Goal: Transaction & Acquisition: Book appointment/travel/reservation

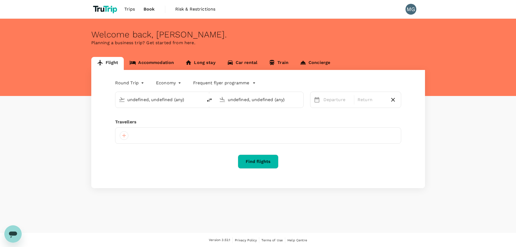
type input "[GEOGRAPHIC_DATA], [GEOGRAPHIC_DATA] (any)"
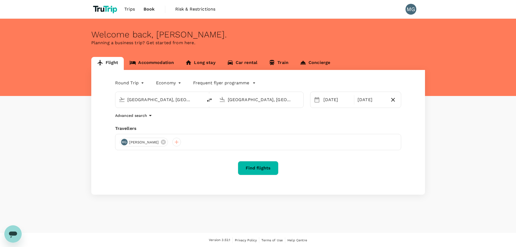
click at [208, 63] on link "Long stay" at bounding box center [200, 63] width 41 height 13
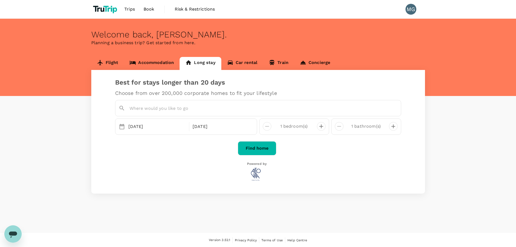
click at [243, 63] on link "Car rental" at bounding box center [242, 63] width 42 height 13
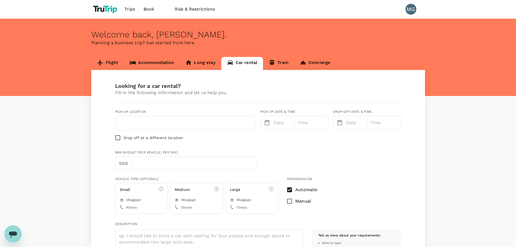
type input "Concierge booking - car-rental"
click at [300, 61] on icon at bounding box center [303, 62] width 7 height 7
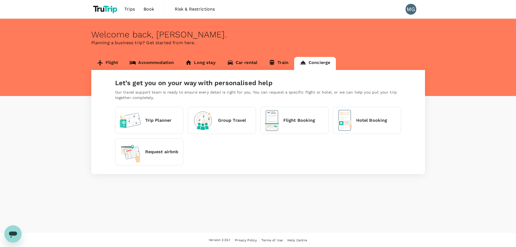
click at [155, 154] on p "Request airbnb" at bounding box center [161, 151] width 33 height 7
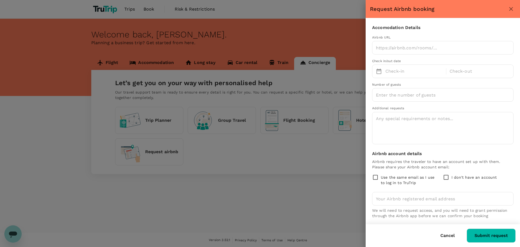
click at [234, 155] on div at bounding box center [260, 123] width 520 height 247
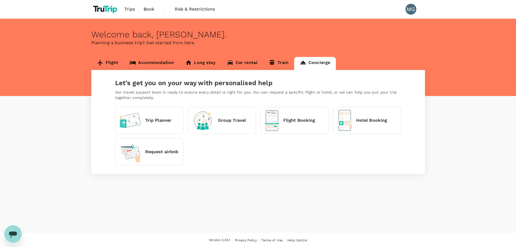
click at [293, 126] on div "Flight Booking" at bounding box center [290, 120] width 50 height 21
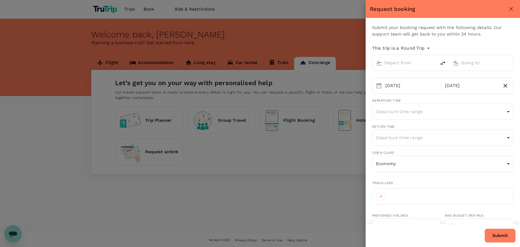
click at [286, 135] on div at bounding box center [260, 123] width 520 height 247
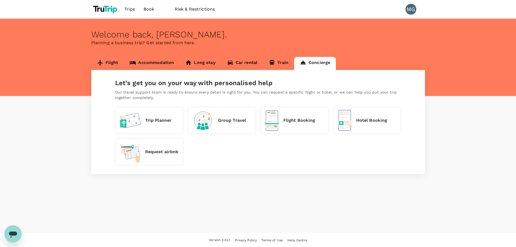
click at [241, 117] on p "Group Travel" at bounding box center [232, 120] width 28 height 7
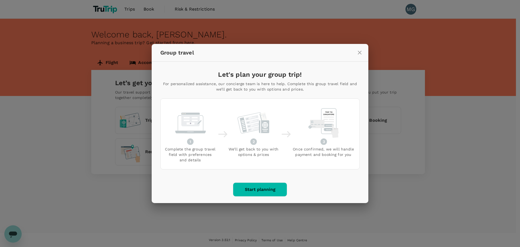
click at [387, 123] on div "Group travel Let's plan your group trip! For personalized assistance, our conci…" at bounding box center [260, 123] width 520 height 247
click at [386, 118] on div "Group travel Let's plan your group trip! For personalized assistance, our conci…" at bounding box center [260, 123] width 520 height 247
click at [359, 50] on icon "close" at bounding box center [360, 52] width 7 height 7
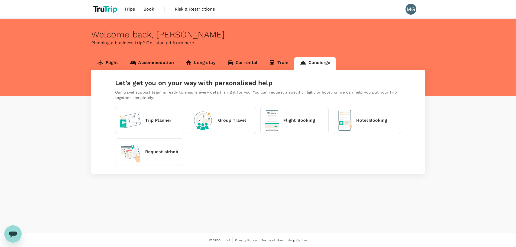
click at [384, 119] on p "Hotel Booking" at bounding box center [371, 120] width 31 height 7
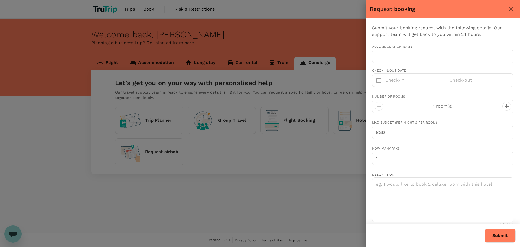
click at [321, 137] on div at bounding box center [260, 123] width 520 height 247
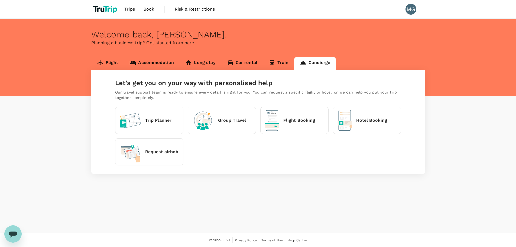
click at [109, 63] on link "Flight" at bounding box center [107, 63] width 33 height 13
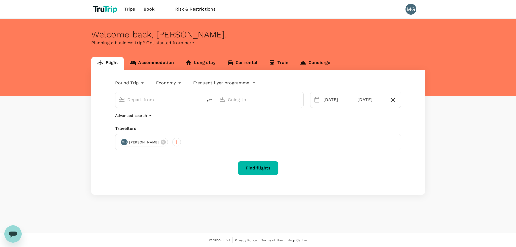
type input "[GEOGRAPHIC_DATA], [GEOGRAPHIC_DATA] (any)"
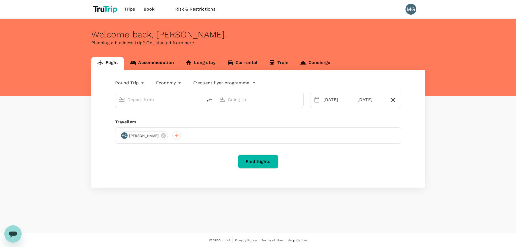
type input "[GEOGRAPHIC_DATA], [GEOGRAPHIC_DATA] (any)"
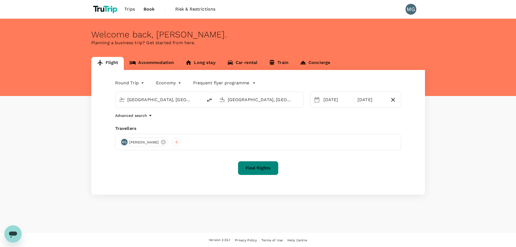
click at [269, 164] on button "Find flights" at bounding box center [258, 168] width 41 height 14
